Goal: Information Seeking & Learning: Learn about a topic

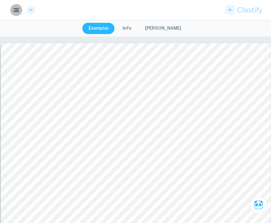
click at [17, 11] on rect "button" at bounding box center [15, 11] width 5 height 1
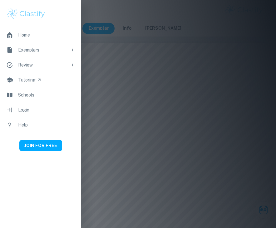
click at [86, 89] on div at bounding box center [138, 114] width 276 height 228
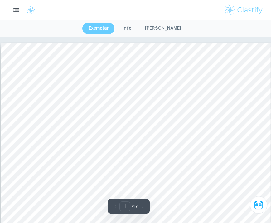
click at [108, 26] on button "Exemplar" at bounding box center [98, 28] width 33 height 11
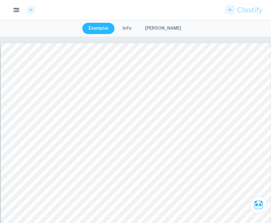
click at [12, 11] on icon "button" at bounding box center [16, 10] width 8 height 8
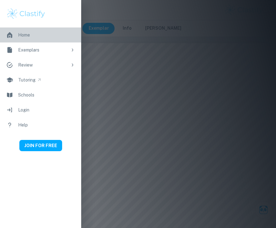
click at [25, 31] on link "Home" at bounding box center [40, 34] width 81 height 15
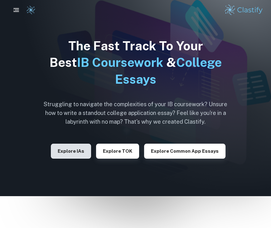
click at [85, 155] on button "Explore IAs" at bounding box center [71, 150] width 40 height 15
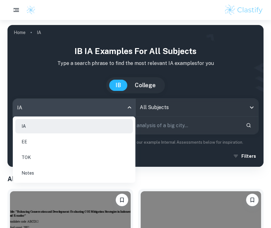
click at [127, 107] on body "We value your privacy We use cookies to enhance your browsing experience, serve…" at bounding box center [135, 134] width 271 height 228
click at [167, 114] on div at bounding box center [135, 114] width 271 height 228
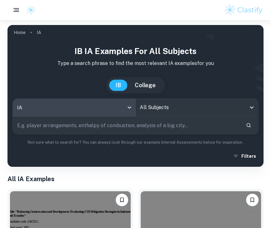
click at [162, 104] on input "All Subjects" at bounding box center [192, 107] width 108 height 12
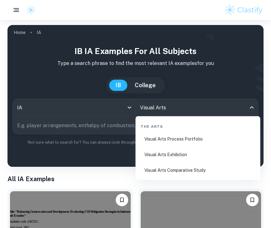
type input "Visual Arts"
click at [102, 122] on input "text" at bounding box center [127, 124] width 228 height 17
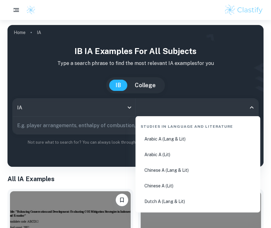
click at [181, 112] on input "All Subjects" at bounding box center [192, 107] width 108 height 12
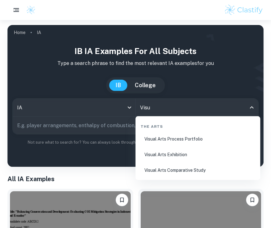
type input "Visua"
click at [194, 172] on li "Visual Arts Comparative Study" at bounding box center [198, 170] width 120 height 14
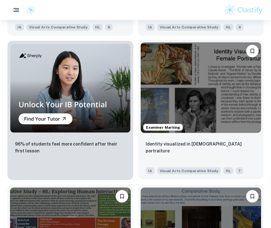
scroll to position [583, 0]
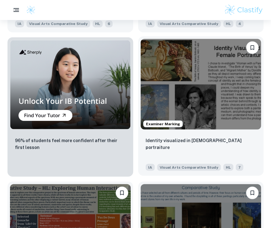
click at [189, 90] on img at bounding box center [201, 84] width 121 height 90
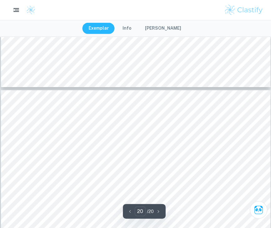
scroll to position [3793, 0]
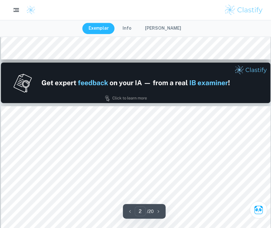
type input "1"
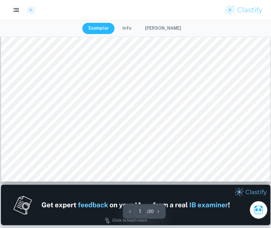
scroll to position [0, 0]
